Goal: Task Accomplishment & Management: Use online tool/utility

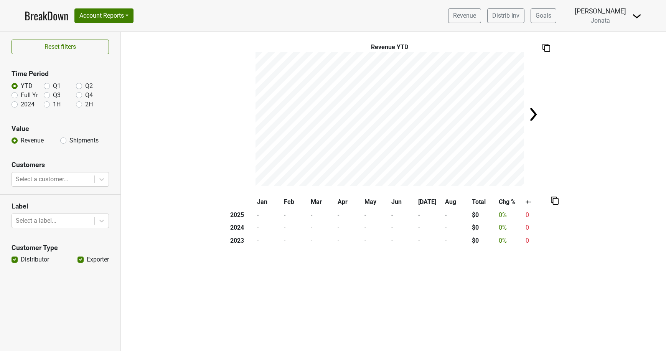
click at [636, 18] on img at bounding box center [637, 16] width 9 height 9
click at [612, 55] on link "Logout" at bounding box center [611, 56] width 61 height 12
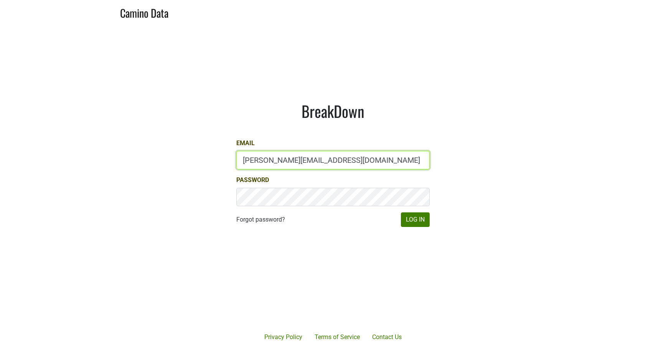
click at [338, 159] on input "brett@gracefamilyvineyards.com" at bounding box center [332, 160] width 193 height 18
type input "sam@mommenpop.com"
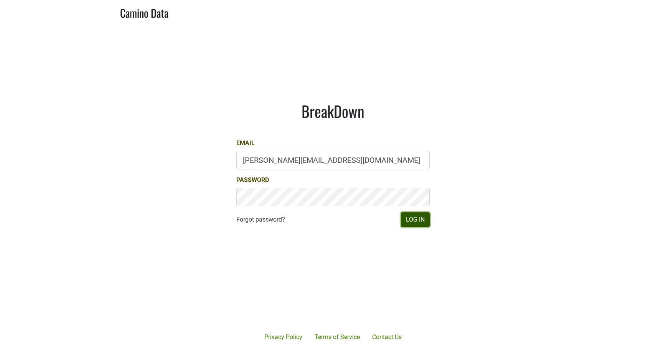
click at [407, 224] on button "Log In" at bounding box center [415, 219] width 29 height 15
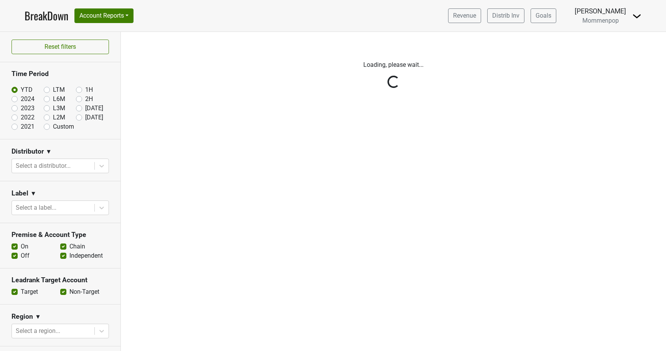
click at [635, 15] on img at bounding box center [637, 16] width 9 height 9
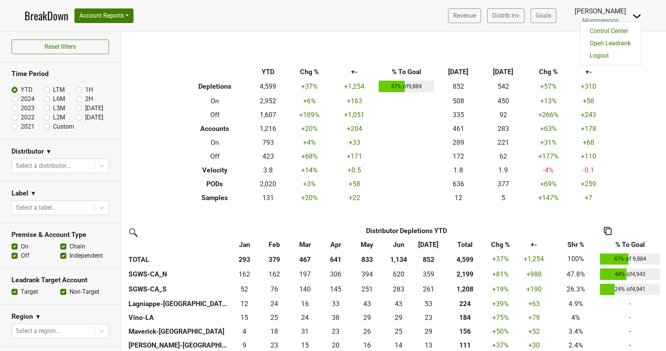
click at [625, 81] on div "Filters Breakdown Type YTD Chg % +- % To Goal Jul ‘25 Jul ‘24 Chg % +- Depletio…" at bounding box center [393, 191] width 545 height 319
click at [632, 52] on img at bounding box center [636, 48] width 12 height 11
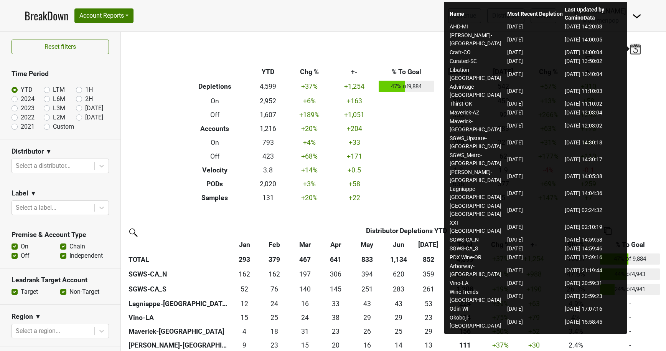
click at [192, 65] on th "Breakdown Type" at bounding box center [215, 72] width 69 height 14
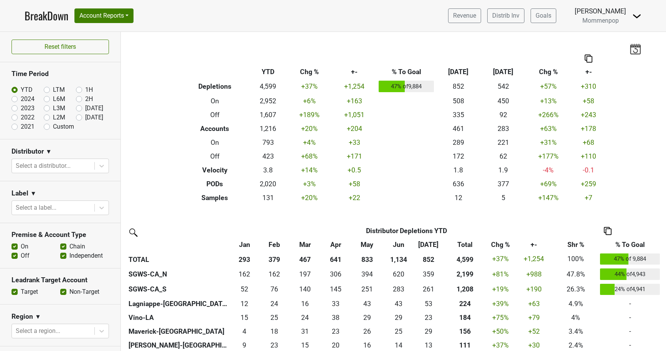
click at [636, 16] on img at bounding box center [637, 16] width 9 height 9
click at [603, 54] on link "Logout" at bounding box center [611, 56] width 61 height 12
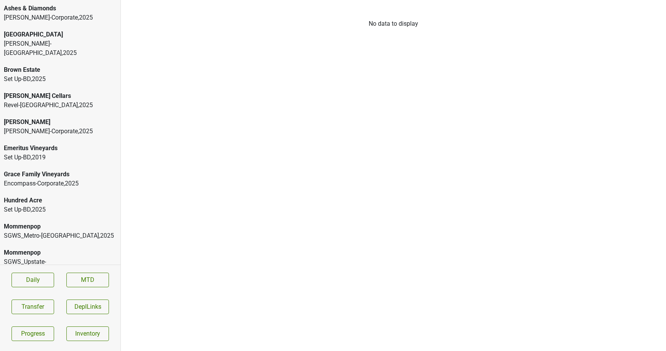
click at [82, 8] on div "Ashes & Diamonds" at bounding box center [60, 8] width 113 height 9
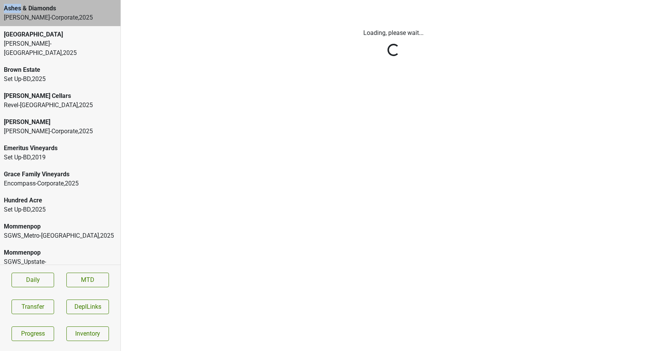
click at [82, 0] on html "Ashes & Diamonds [PERSON_NAME]-Corporate , [GEOGRAPHIC_DATA] [GEOGRAPHIC_DATA]-…" at bounding box center [333, 0] width 666 height 0
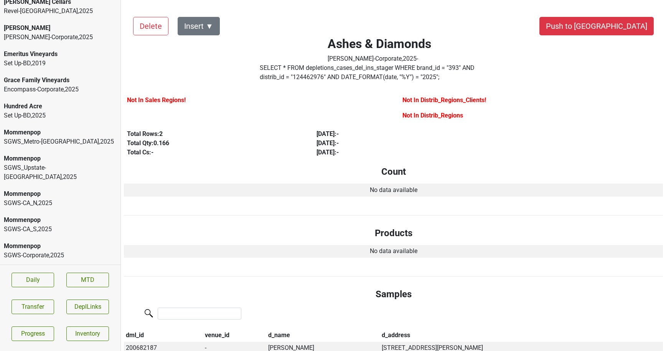
scroll to position [100, 0]
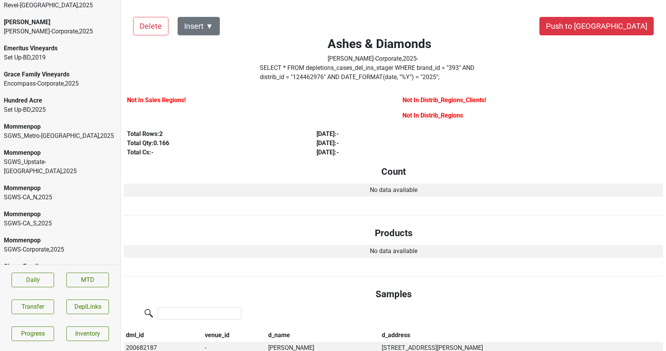
click at [46, 219] on div "SGWS-CA_S , 2025" at bounding box center [60, 223] width 113 height 9
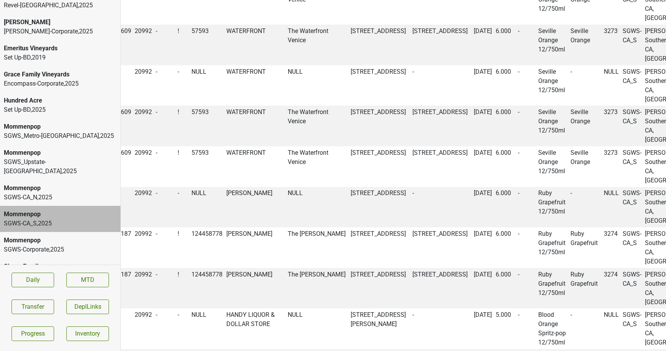
scroll to position [1105, 108]
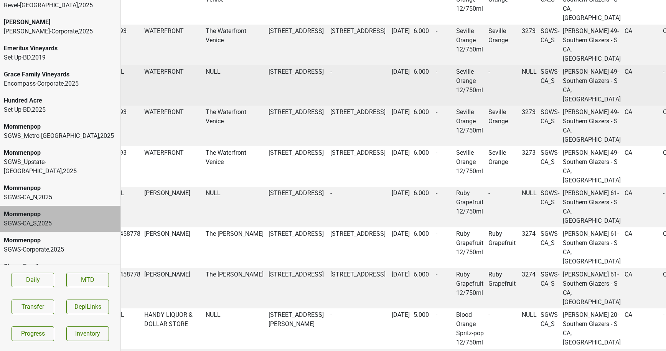
drag, startPoint x: 335, startPoint y: 121, endPoint x: 317, endPoint y: 112, distance: 19.6
click at [390, 106] on td "[DATE]" at bounding box center [401, 85] width 22 height 41
copy td "[DATE]"
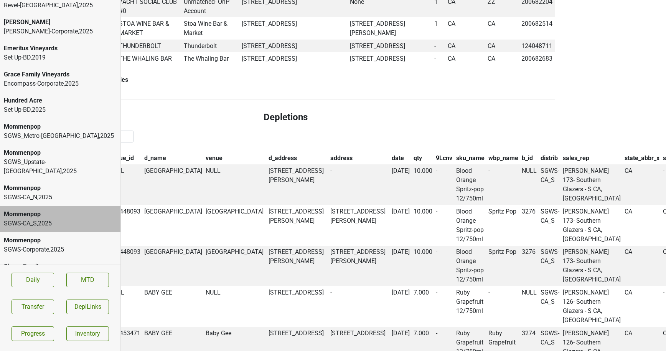
scroll to position [641, 0]
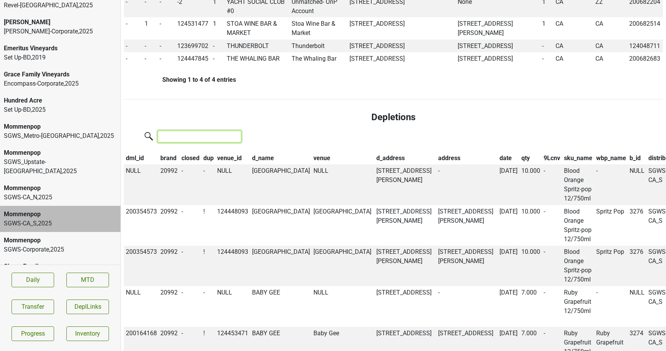
click at [182, 142] on input "search" at bounding box center [200, 137] width 84 height 12
paste input "[DATE]"
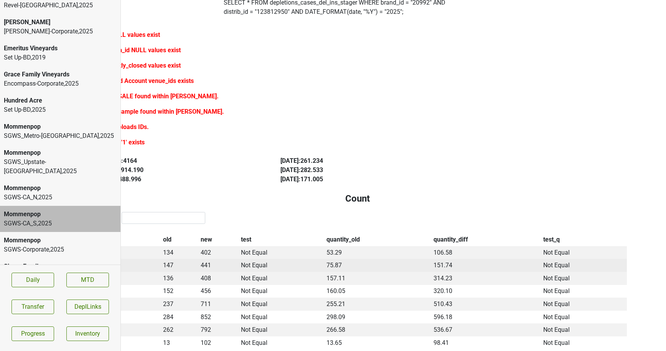
scroll to position [0, 36]
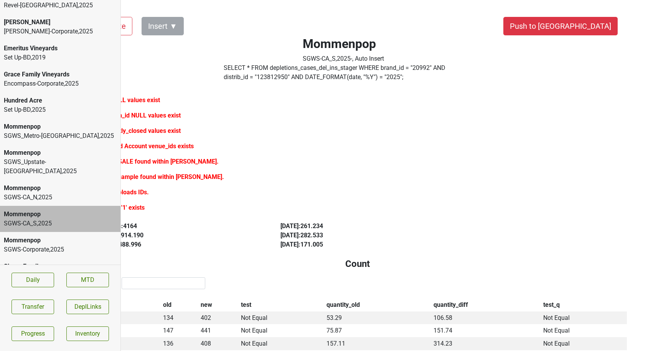
type input "[DATE] waterfr"
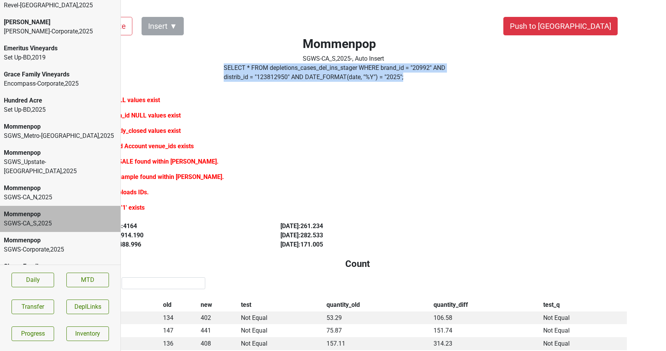
drag, startPoint x: 347, startPoint y: 81, endPoint x: 227, endPoint y: 66, distance: 121.1
click at [227, 66] on div "SELECT * FROM depletions_cases_del_ins_stager WHERE brand_id = " 20992 " AND di…" at bounding box center [343, 73] width 251 height 21
copy label "SELECT * FROM depletions_cases_del_ins_stager WHERE brand_id = " 20992 " AND di…"
click at [38, 307] on button "Transfer" at bounding box center [33, 306] width 43 height 15
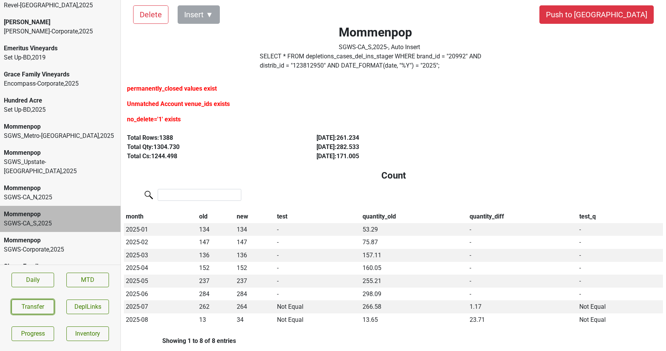
scroll to position [0, 0]
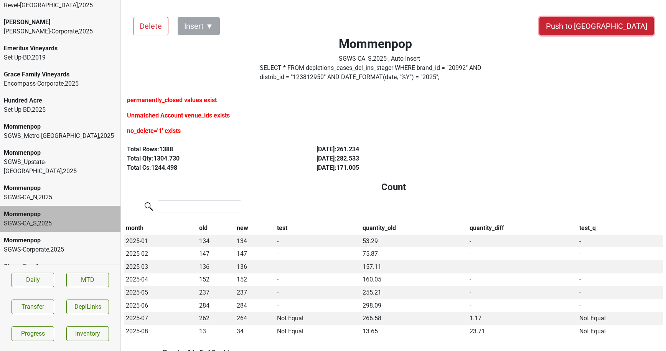
click at [629, 22] on button "Push to [GEOGRAPHIC_DATA]" at bounding box center [597, 26] width 114 height 18
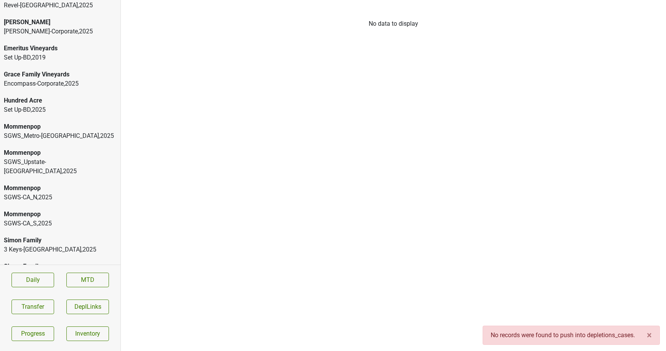
click at [30, 183] on div "Mommenpop" at bounding box center [60, 187] width 113 height 9
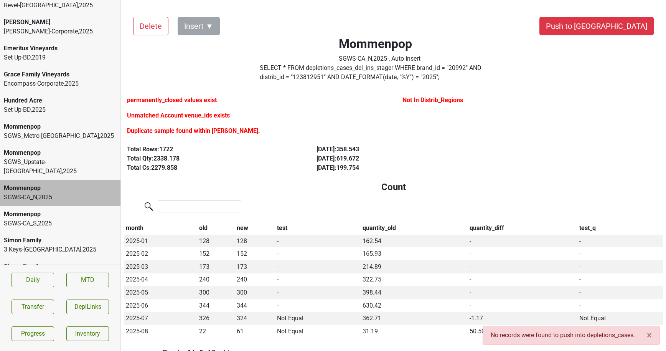
click at [46, 219] on div "SGWS-CA_S , 2025" at bounding box center [60, 223] width 113 height 9
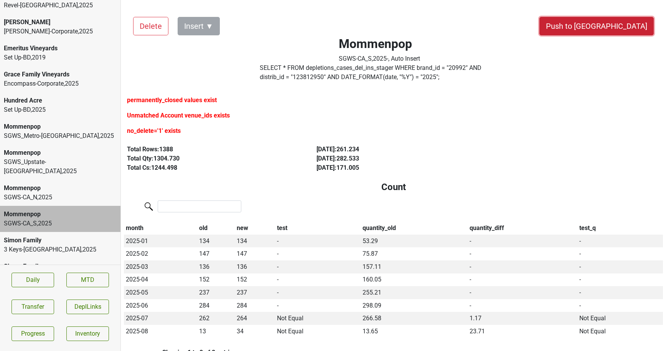
click at [622, 27] on button "Push to [GEOGRAPHIC_DATA]" at bounding box center [597, 26] width 114 height 18
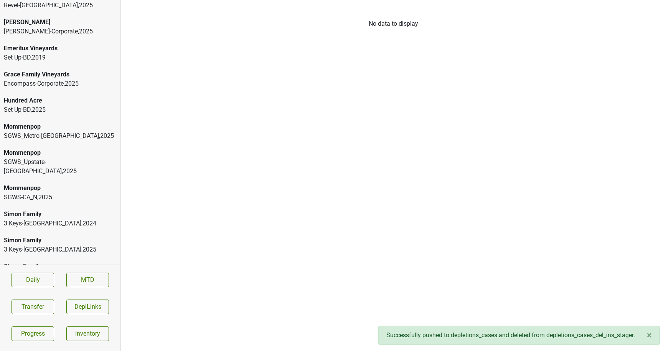
click at [79, 193] on div "SGWS-CA_N , 2025" at bounding box center [60, 197] width 113 height 9
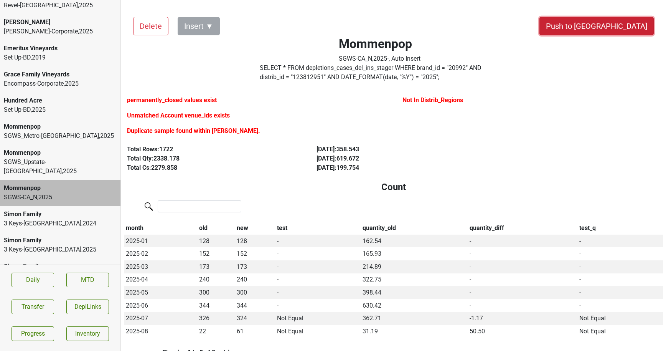
click at [635, 28] on button "Push to [GEOGRAPHIC_DATA]" at bounding box center [597, 26] width 114 height 18
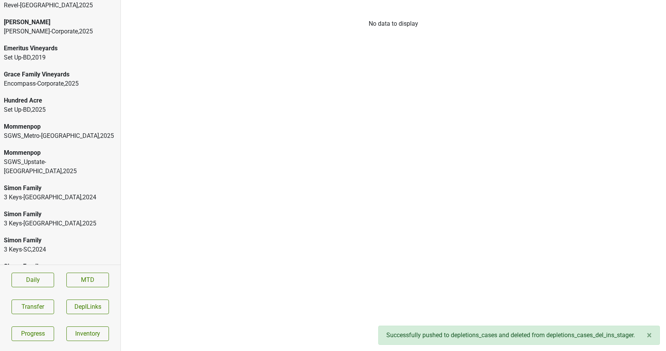
click at [50, 157] on div "SGWS_Upstate-[GEOGRAPHIC_DATA] , 2025" at bounding box center [60, 166] width 113 height 18
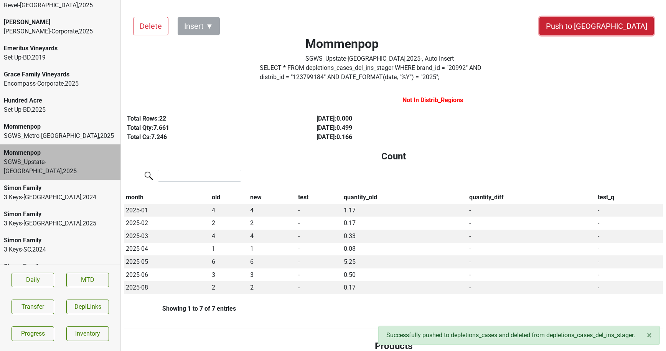
click at [612, 28] on button "Push to [GEOGRAPHIC_DATA]" at bounding box center [597, 26] width 114 height 18
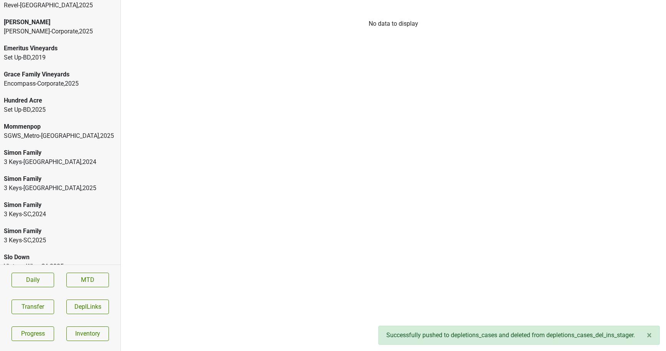
click at [44, 131] on div "SGWS_Metro-[GEOGRAPHIC_DATA] , 2025" at bounding box center [60, 135] width 113 height 9
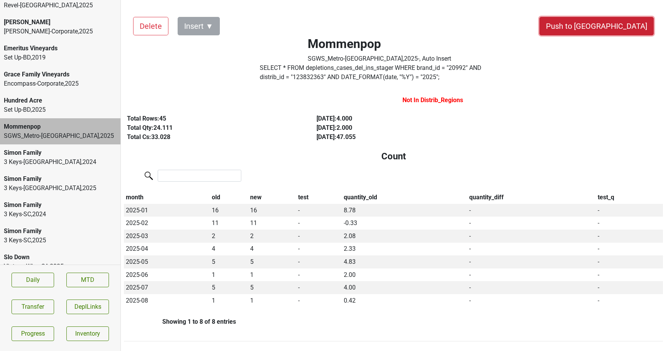
click at [633, 21] on button "Push to [GEOGRAPHIC_DATA]" at bounding box center [597, 26] width 114 height 18
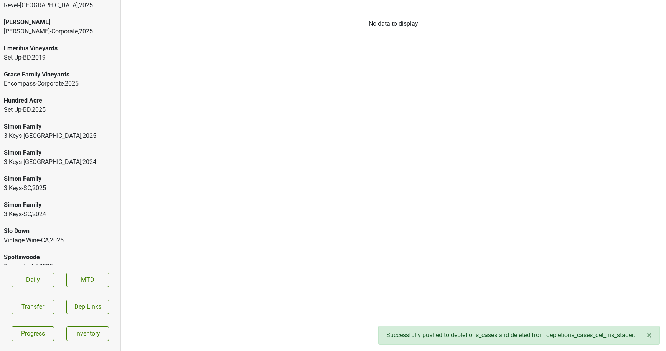
click at [49, 96] on div "Hundred Acre" at bounding box center [60, 100] width 113 height 9
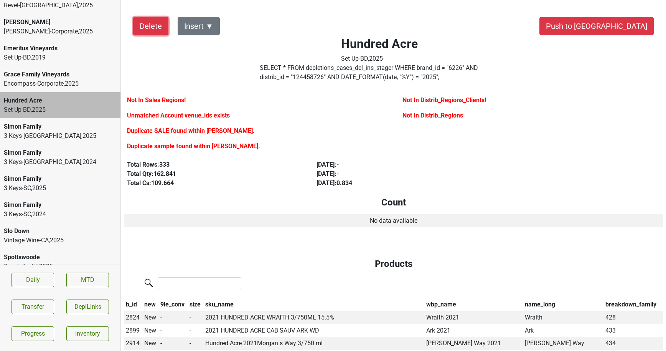
click at [142, 32] on button "Delete" at bounding box center [150, 26] width 35 height 18
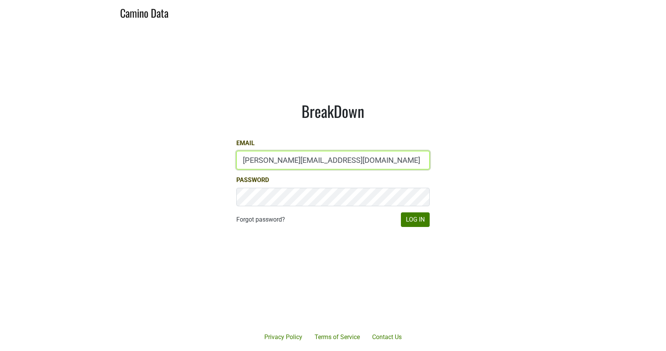
click at [279, 159] on input "sam@mommenpop.com" at bounding box center [332, 160] width 193 height 18
type input "marc@dumol.com"
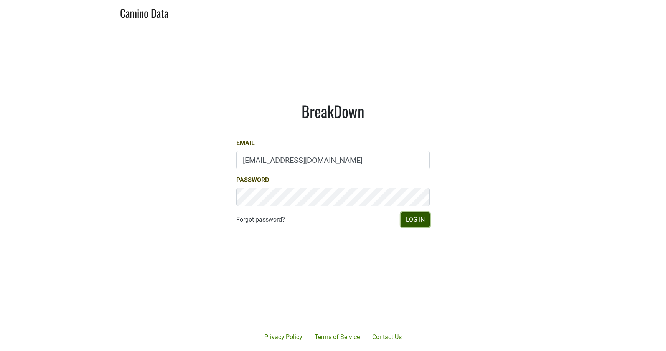
click at [413, 224] on button "Log In" at bounding box center [415, 219] width 29 height 15
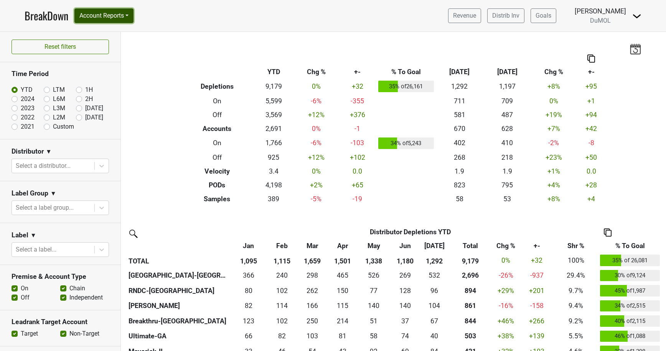
click at [126, 11] on button "Account Reports" at bounding box center [103, 15] width 59 height 15
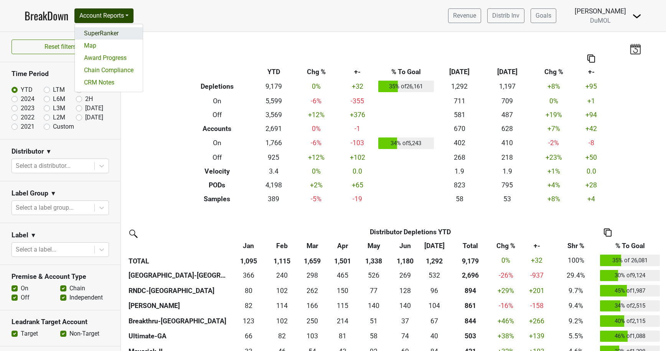
click at [119, 34] on link "SuperRanker" at bounding box center [109, 33] width 68 height 12
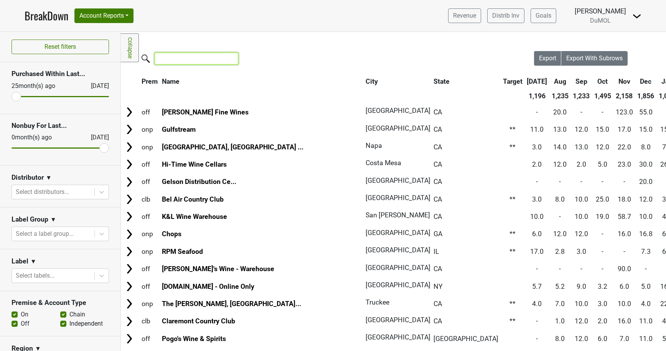
click at [162, 56] on input "search" at bounding box center [197, 59] width 84 height 12
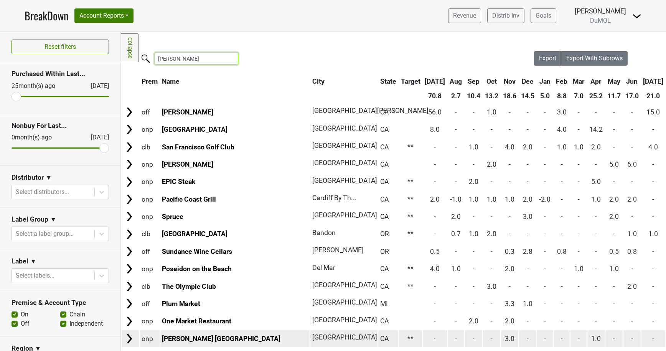
type input "joseph g"
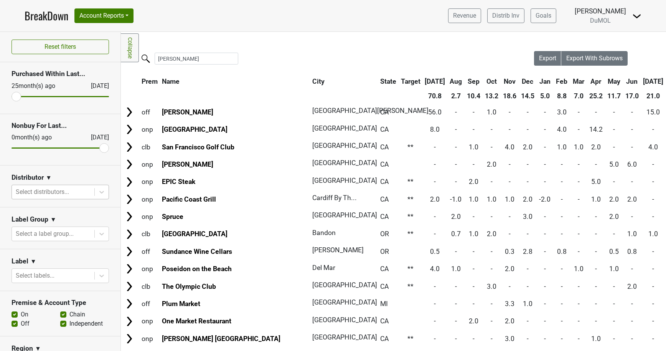
click at [44, 190] on div at bounding box center [53, 192] width 75 height 11
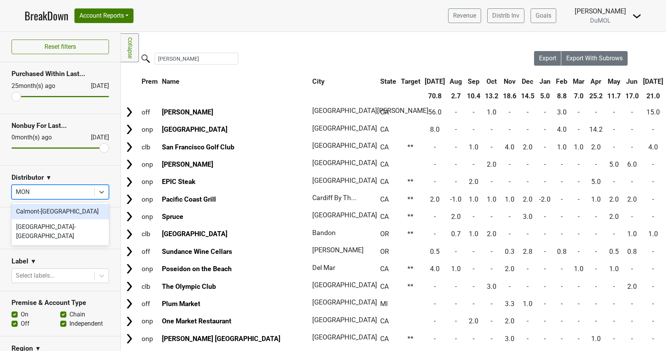
type input "MONT"
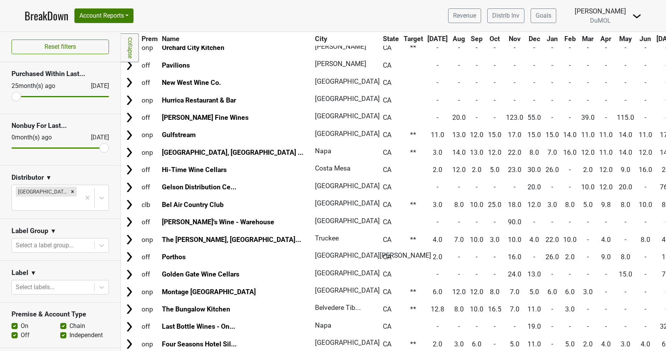
scroll to position [753, 0]
